Goal: Information Seeking & Learning: Learn about a topic

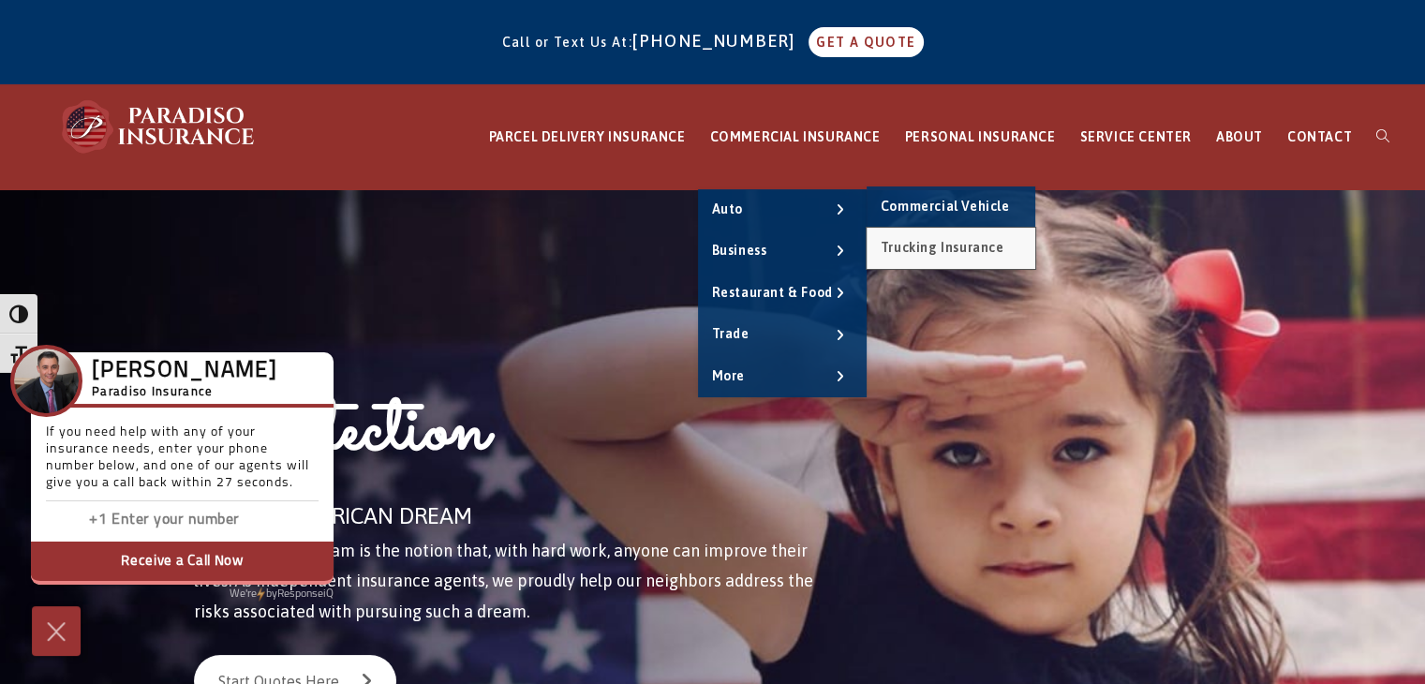
click at [925, 248] on span "Trucking Insurance" at bounding box center [943, 247] width 124 height 15
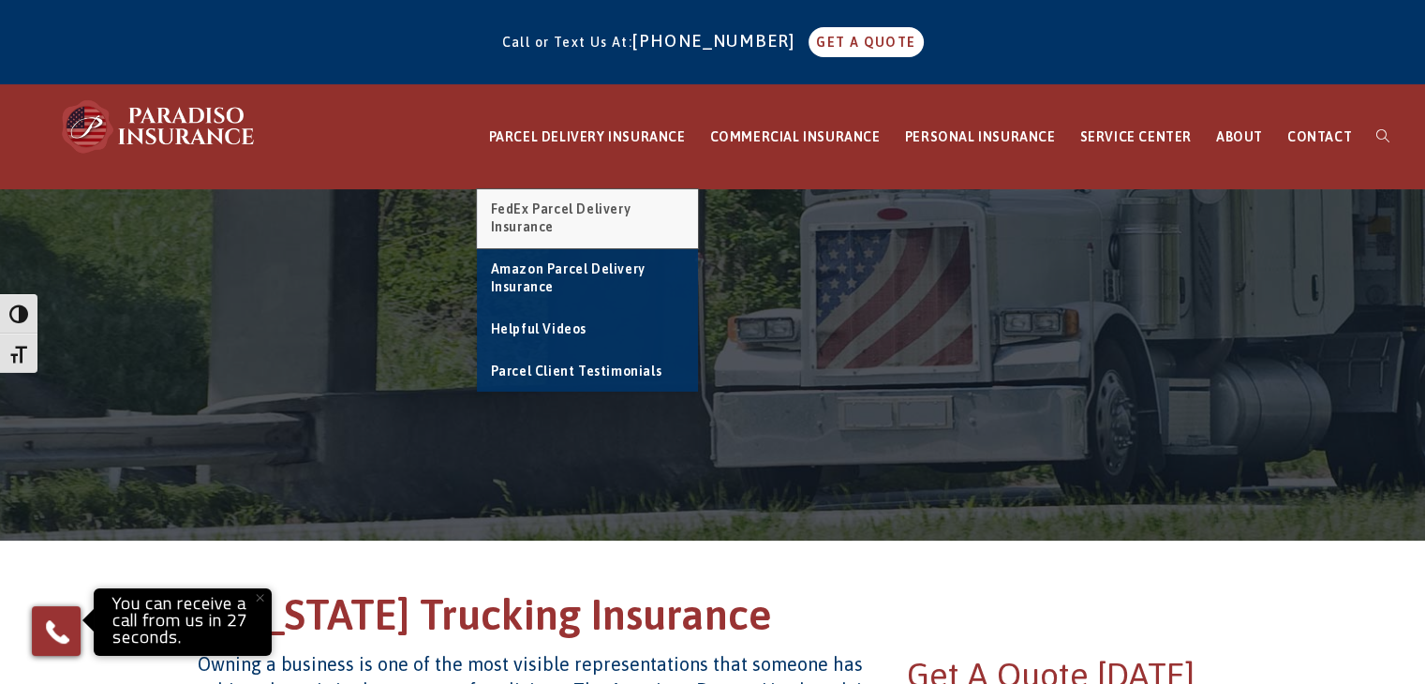
click at [559, 210] on span "FedEx Parcel Delivery Insurance" at bounding box center [561, 218] width 141 height 34
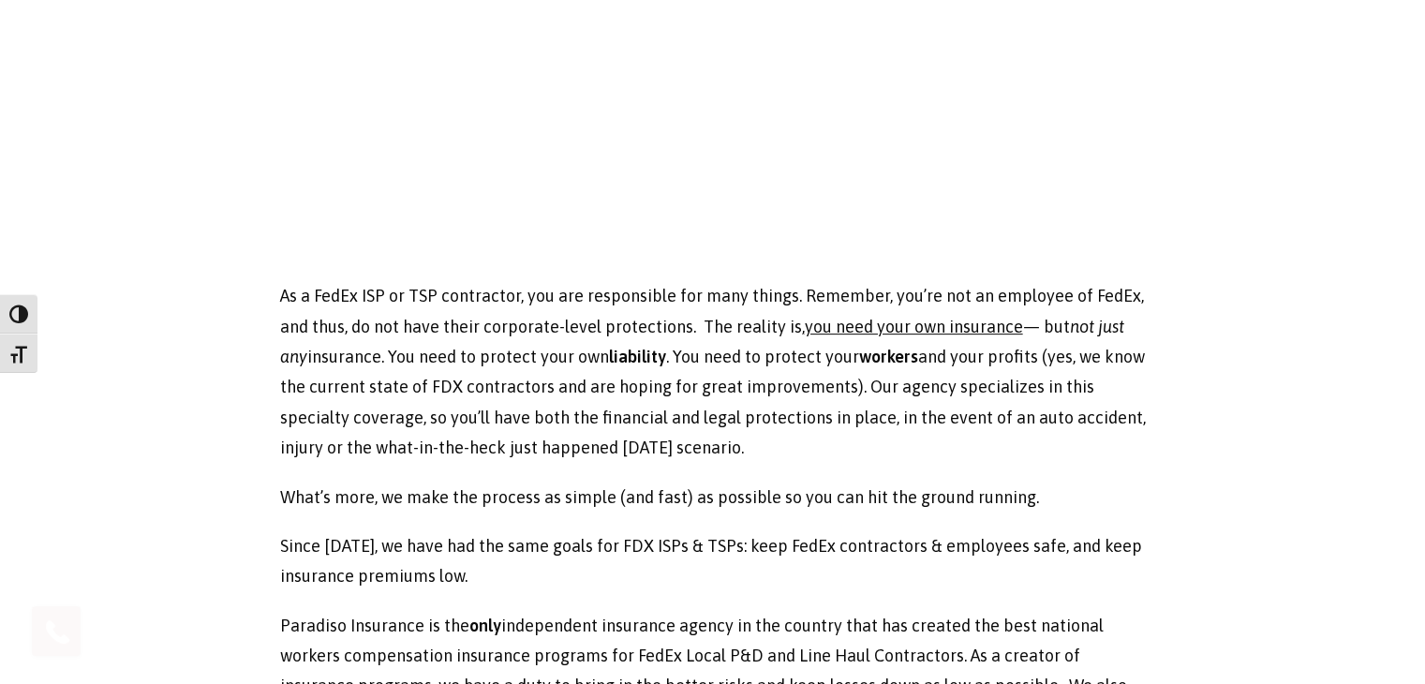
scroll to position [675, 0]
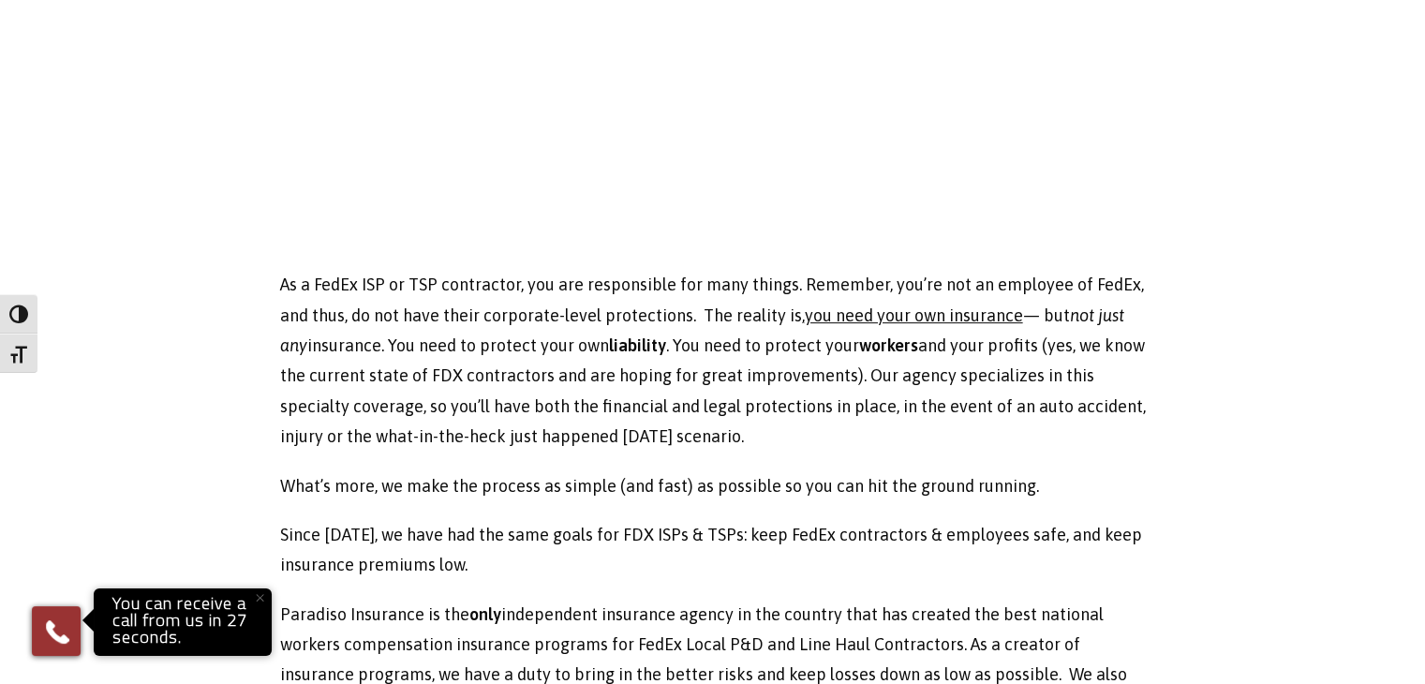
click at [847, 443] on p "As a FedEx ISP or TSP contractor, you are responsible for many things. Remember…" at bounding box center [713, 361] width 866 height 182
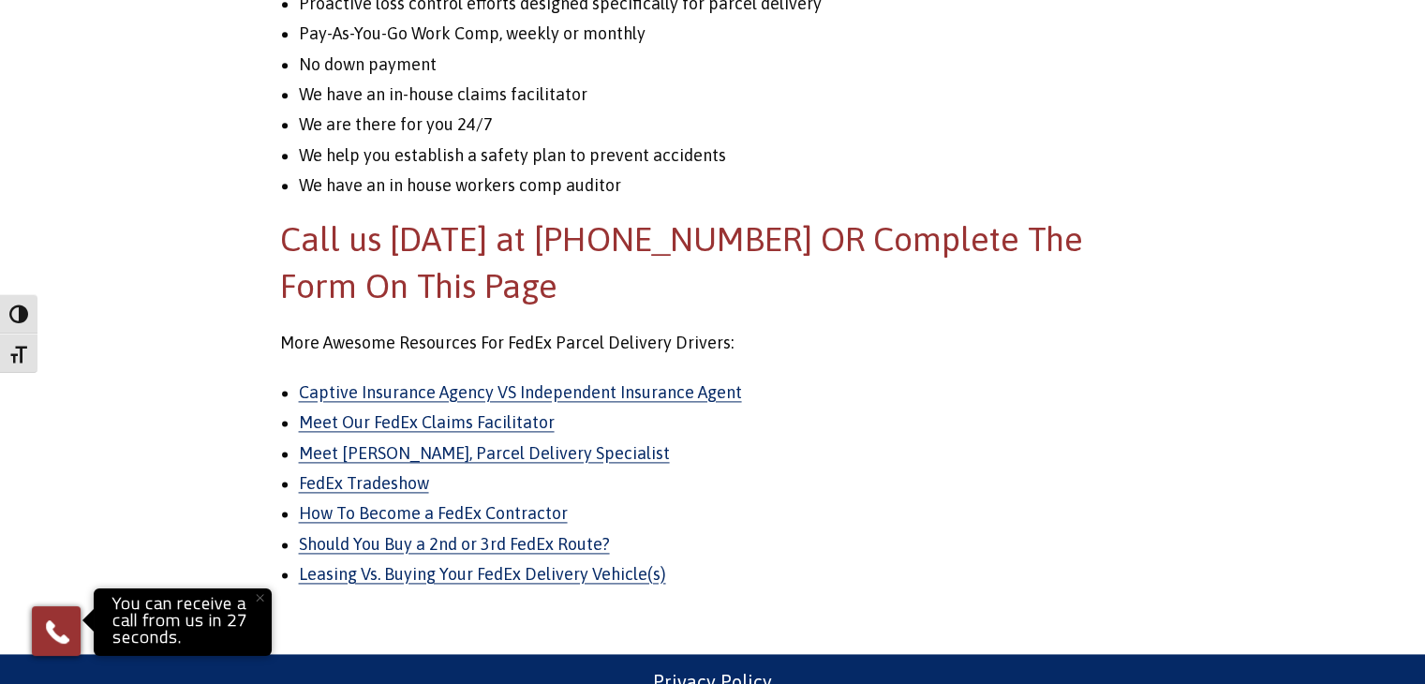
scroll to position [2439, 0]
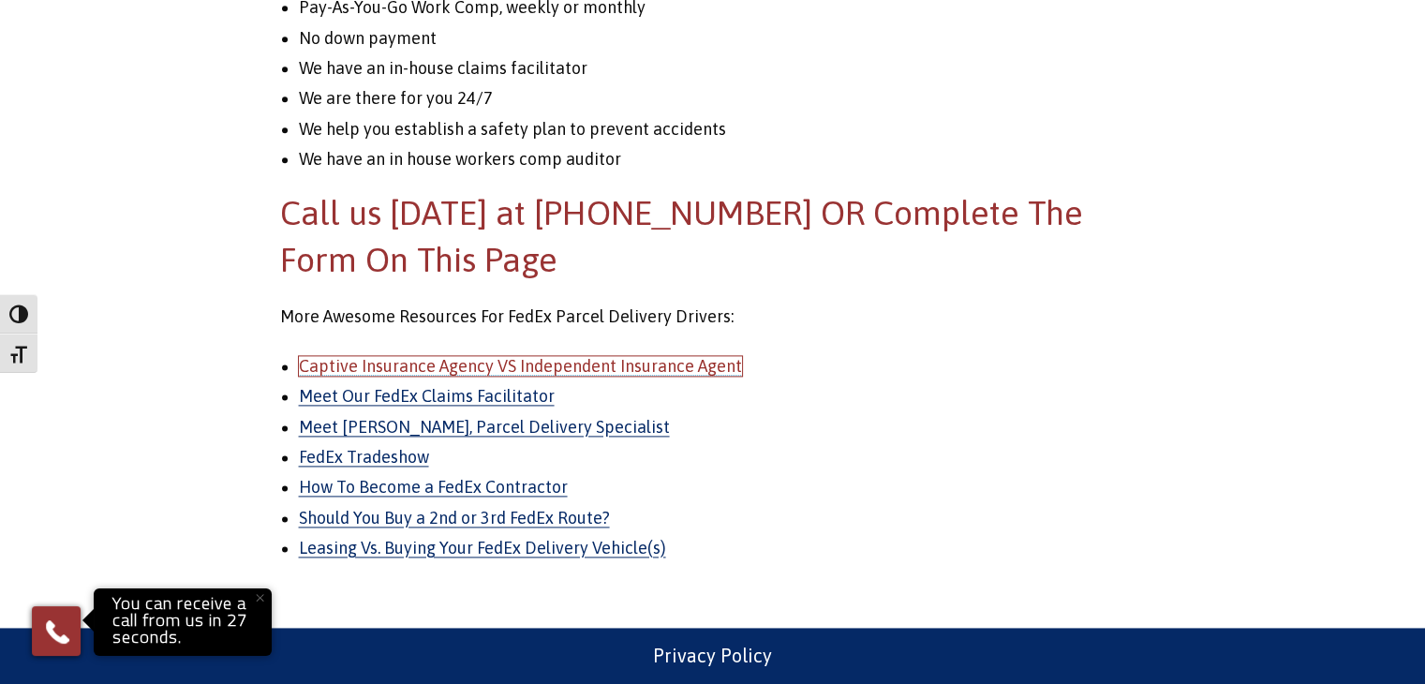
click at [563, 358] on link "Captive Insurance Agency VS Independent Insurance Agent" at bounding box center [520, 366] width 443 height 20
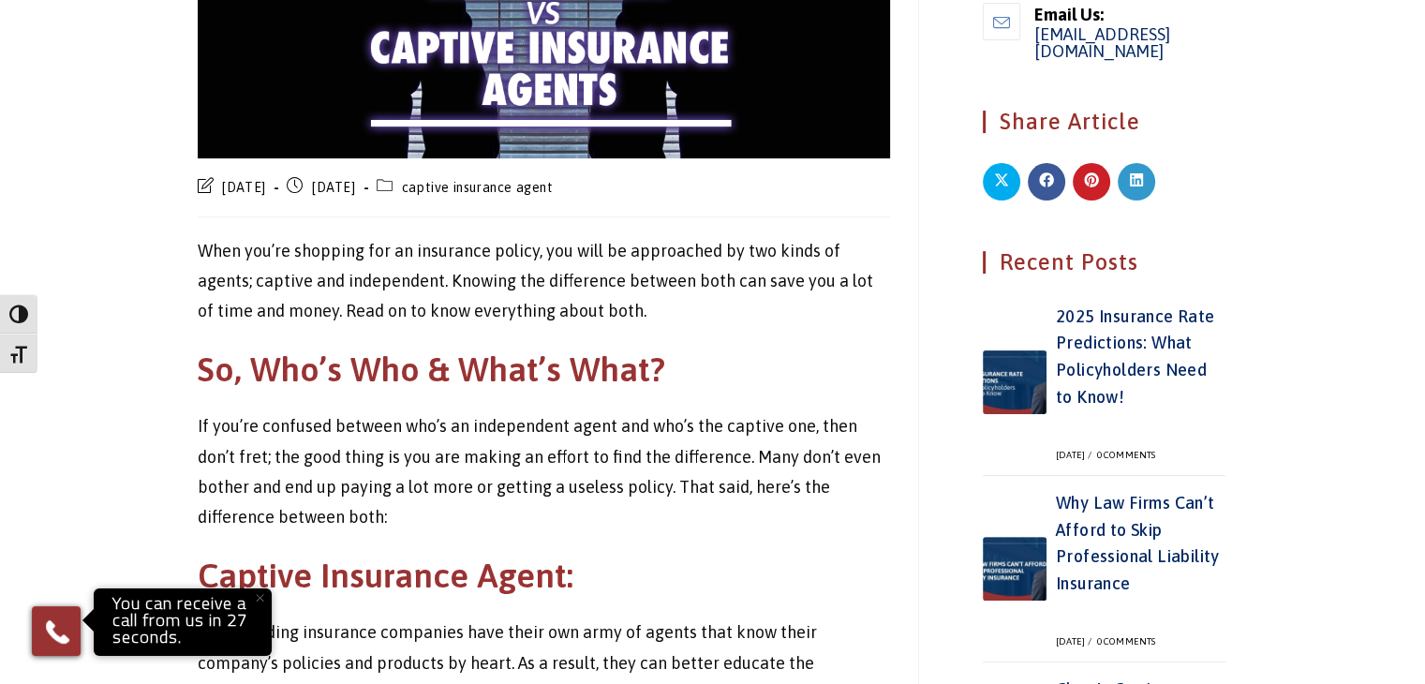
scroll to position [487, 0]
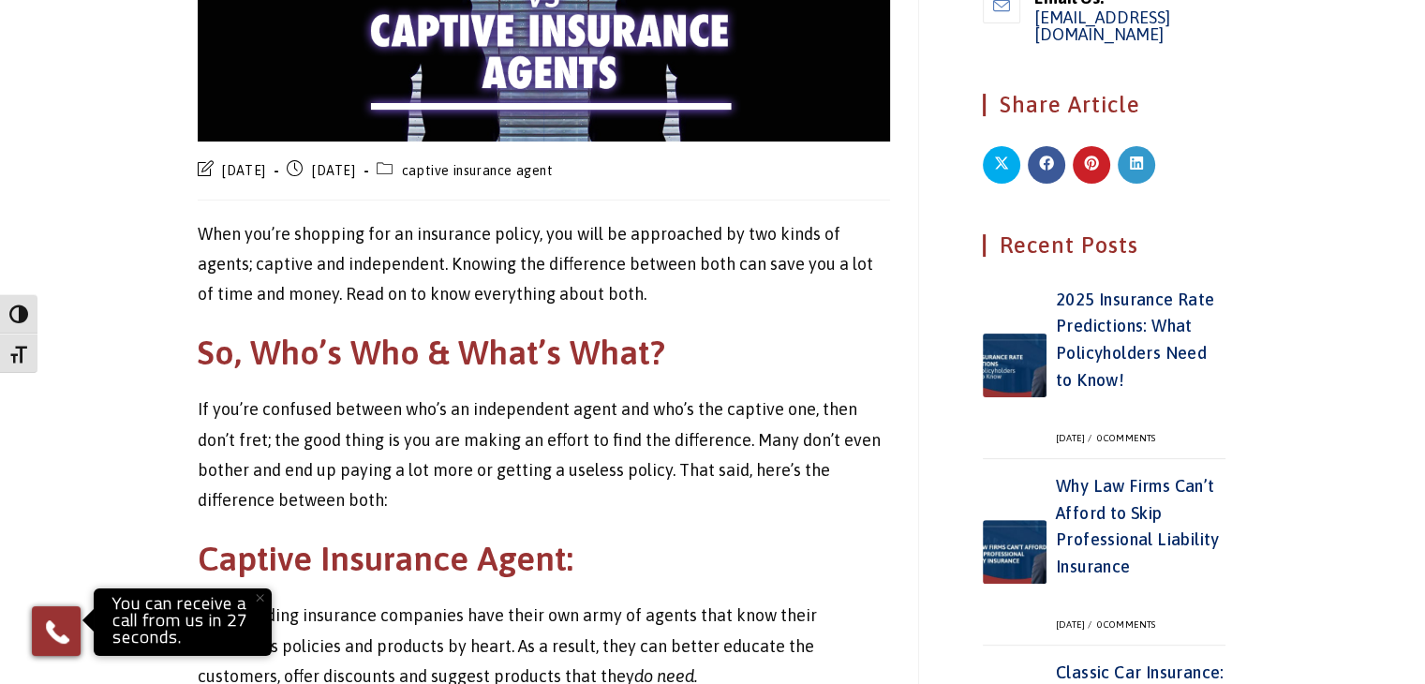
click at [597, 428] on p "If you’re confused between who’s an independent agent and who’s the captive one…" at bounding box center [544, 455] width 692 height 122
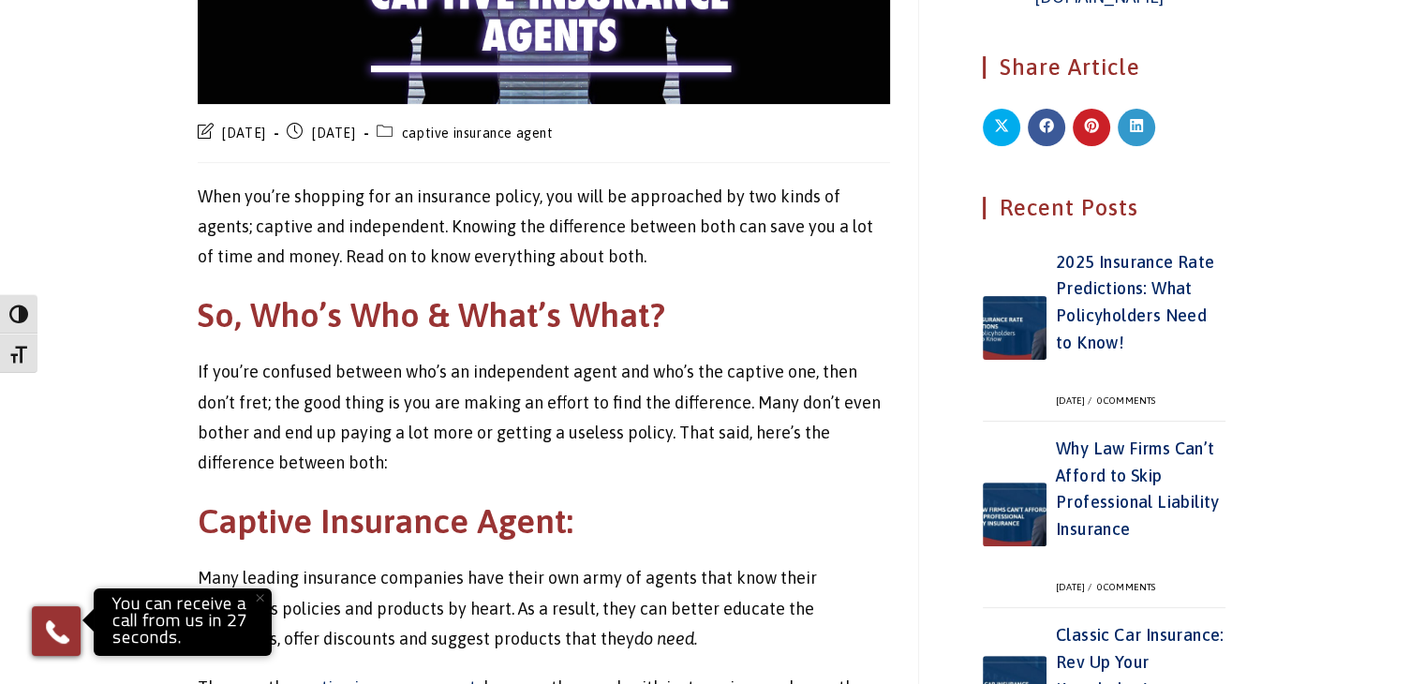
scroll to position [637, 0]
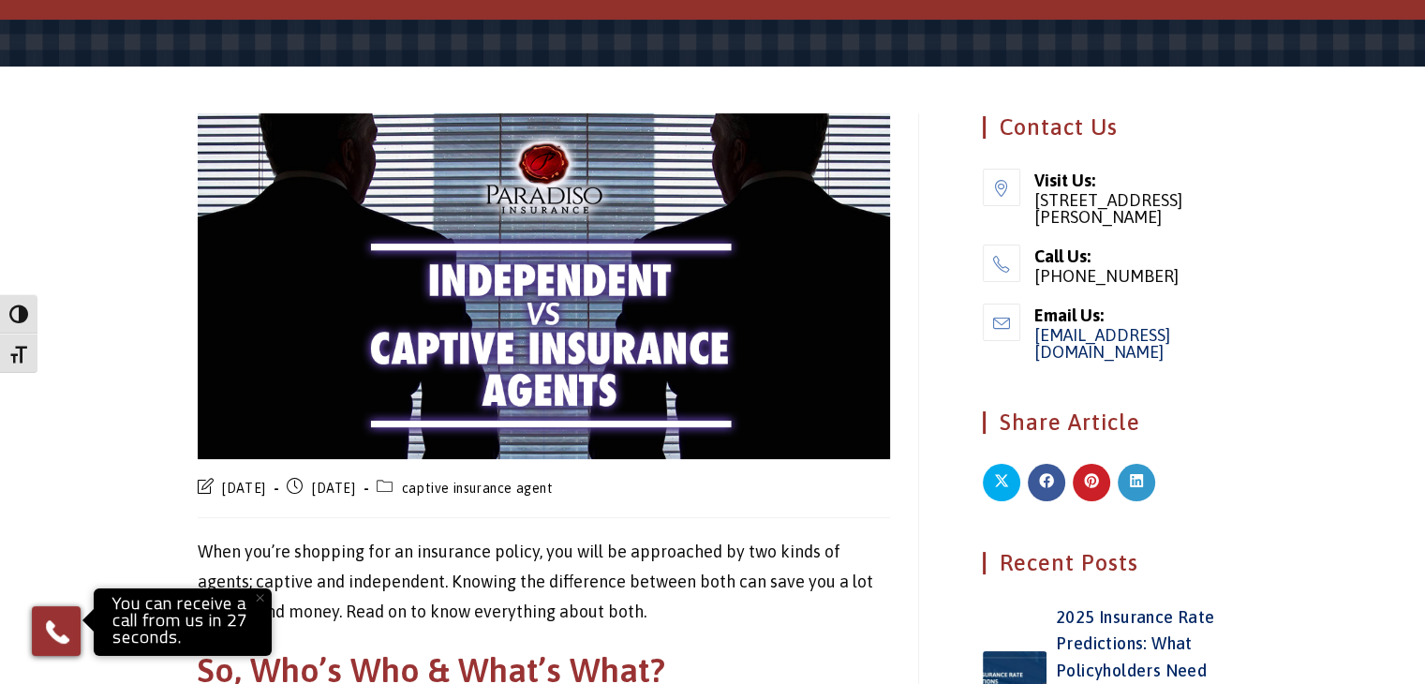
scroll to position [0, 0]
